Goal: Task Accomplishment & Management: Complete application form

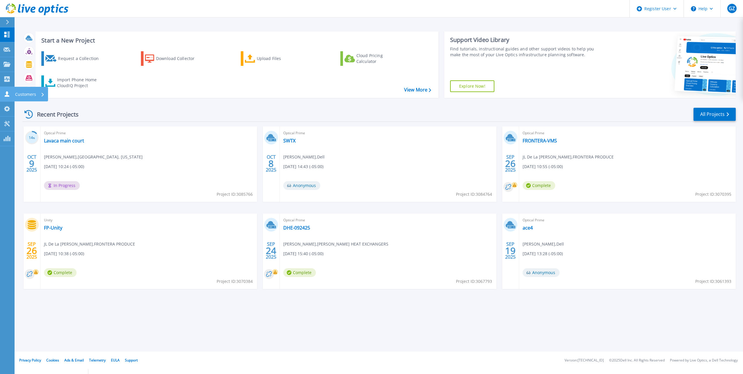
click at [8, 99] on link "Customers Customers" at bounding box center [7, 94] width 15 height 15
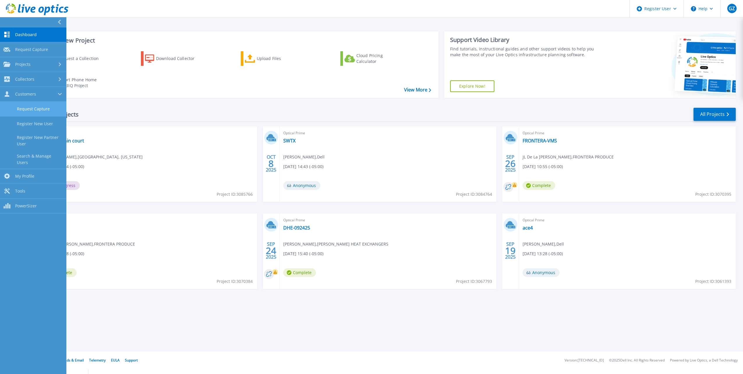
click at [36, 104] on link "Request Capture" at bounding box center [33, 109] width 66 height 15
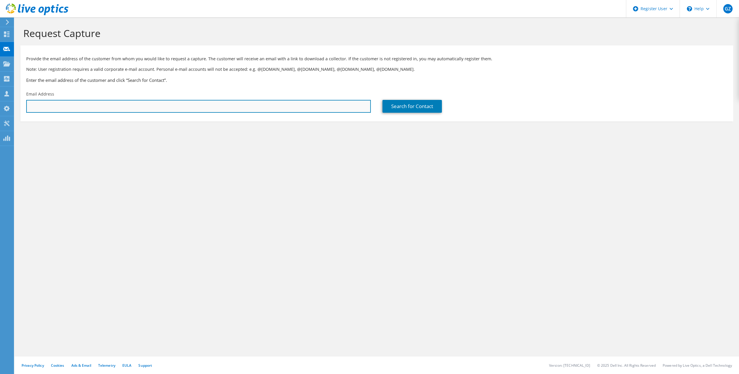
click at [129, 102] on input "text" at bounding box center [198, 106] width 344 height 13
paste input "fred.powell@brushclaims.com"
type input "fred.powell@brushclaims.com"
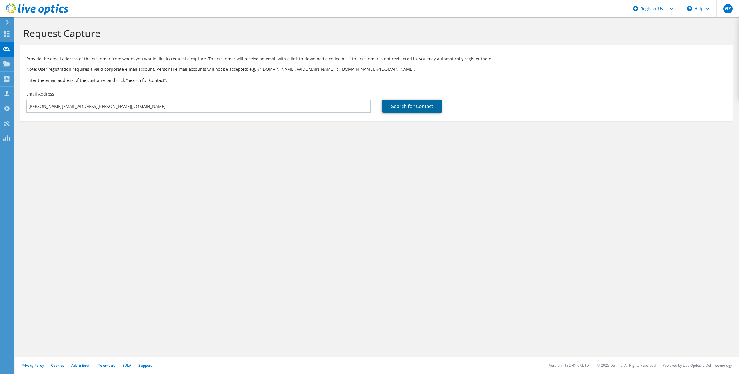
click at [419, 103] on link "Search for Contact" at bounding box center [411, 106] width 59 height 13
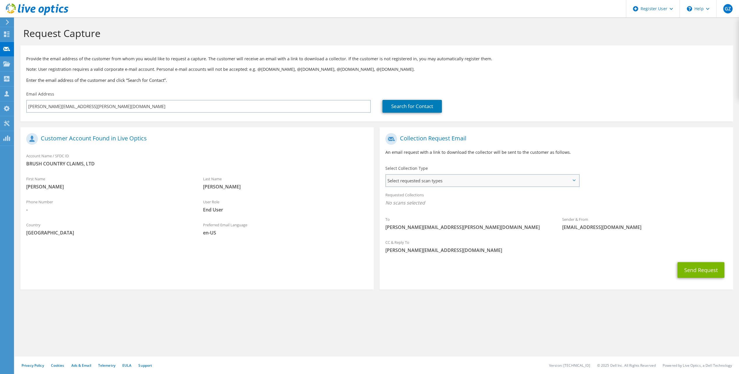
click at [483, 183] on span "Select requested scan types" at bounding box center [482, 181] width 192 height 12
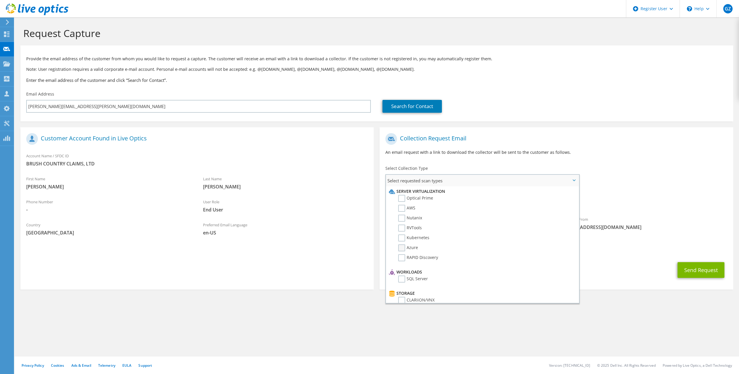
click at [404, 246] on label "Azure" at bounding box center [408, 247] width 20 height 7
click at [0, 0] on input "Azure" at bounding box center [0, 0] width 0 height 0
click at [648, 194] on div "Requested Collections No scans selected Azure" at bounding box center [555, 200] width 353 height 23
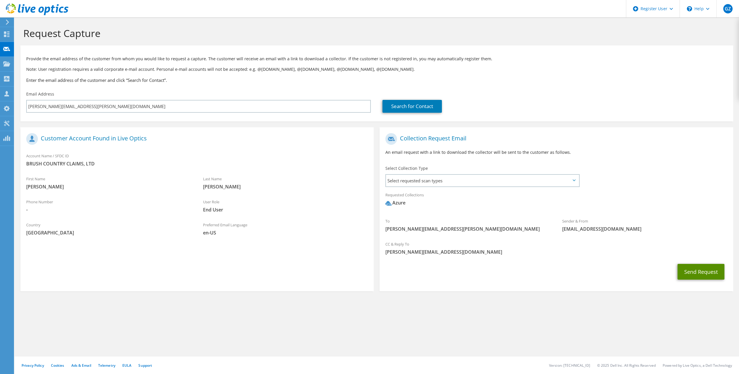
click at [712, 276] on button "Send Request" at bounding box center [700, 272] width 47 height 16
